Goal: Information Seeking & Learning: Learn about a topic

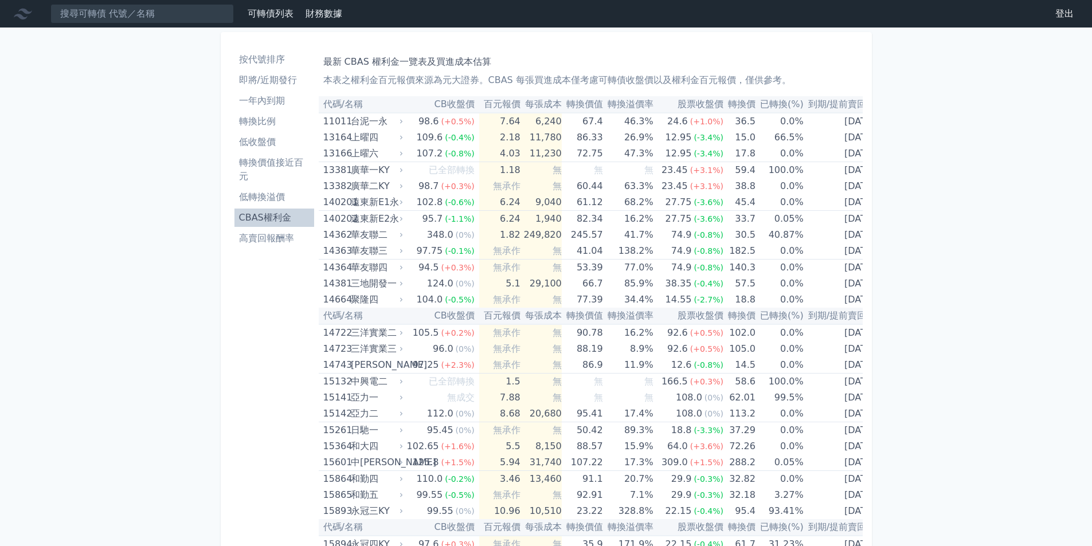
click at [503, 99] on th "百元報價" at bounding box center [499, 104] width 41 height 17
click at [500, 103] on th "百元報價" at bounding box center [499, 104] width 41 height 17
click at [444, 107] on th "CB收盤價" at bounding box center [442, 104] width 75 height 17
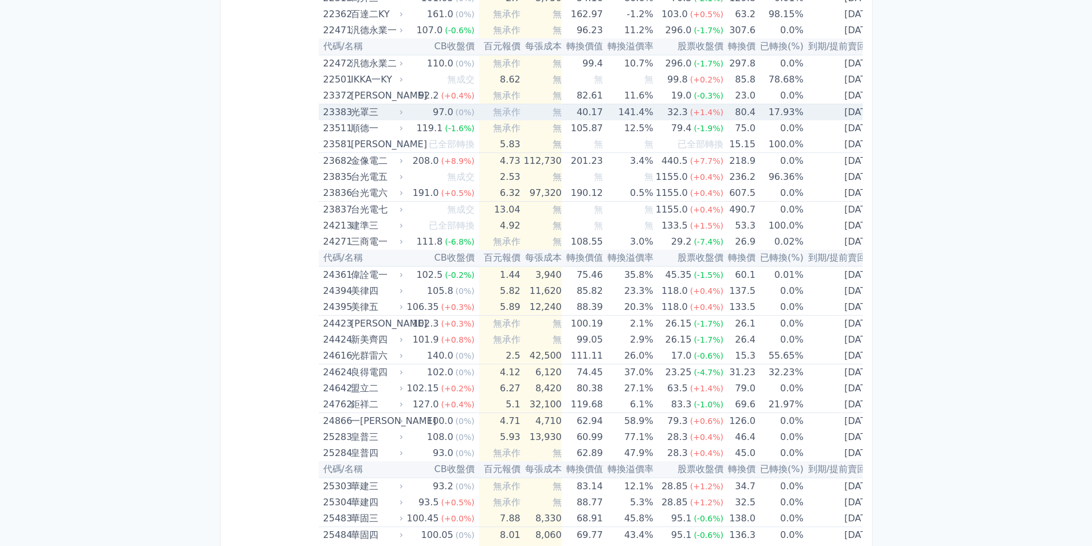
scroll to position [917, 0]
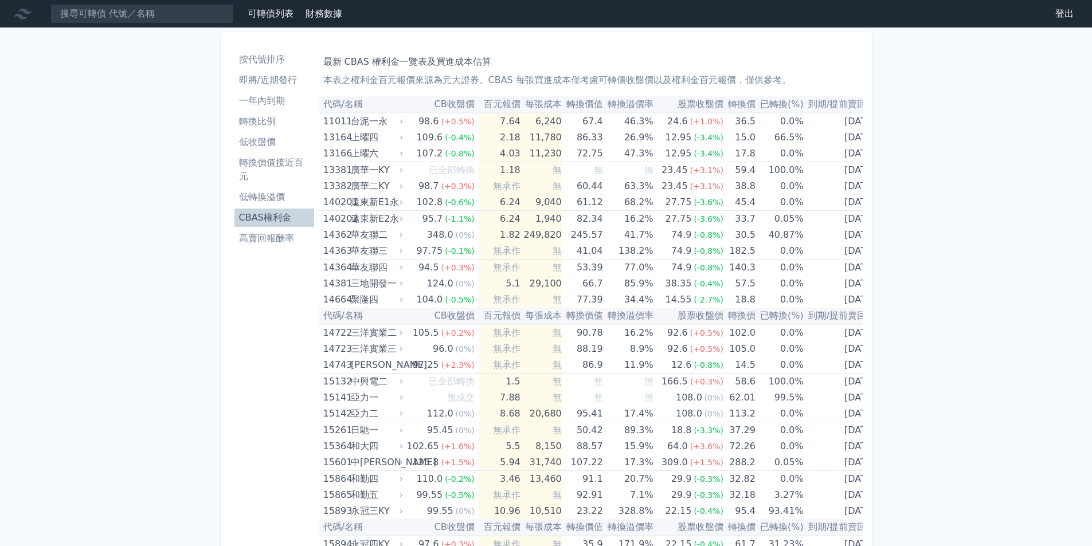
click at [829, 108] on th "到期/提前賣回日" at bounding box center [842, 104] width 76 height 17
drag, startPoint x: 448, startPoint y: 80, endPoint x: 512, endPoint y: 89, distance: 64.9
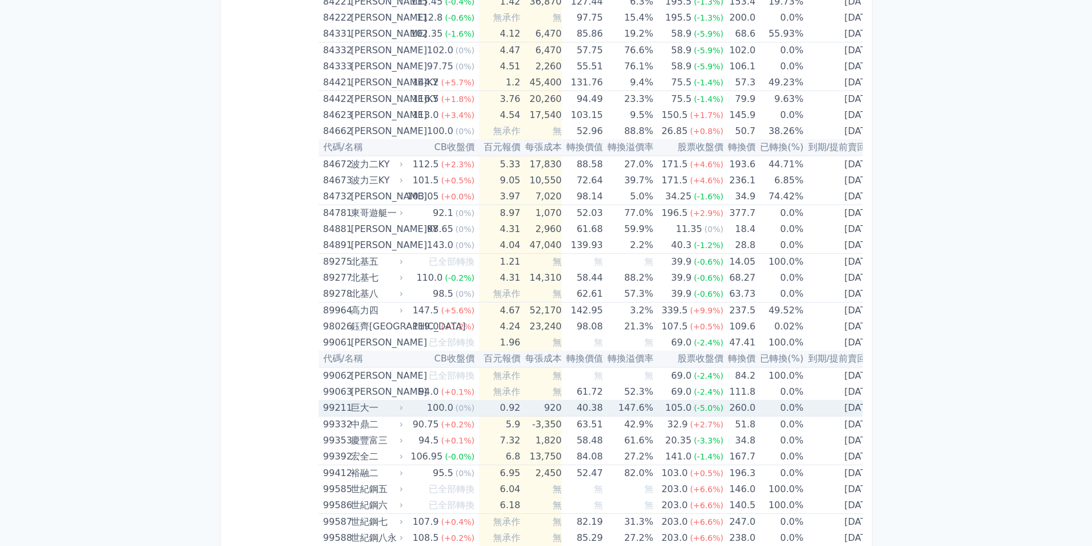
scroll to position [6535, 0]
